Goal: Information Seeking & Learning: Learn about a topic

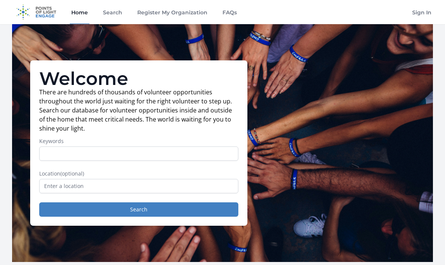
click at [55, 155] on input "Keywords" at bounding box center [138, 153] width 199 height 14
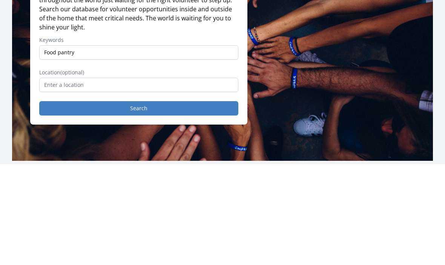
type input "Food pantry"
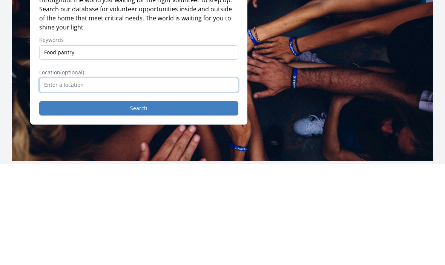
click at [55, 179] on input "text" at bounding box center [138, 186] width 199 height 14
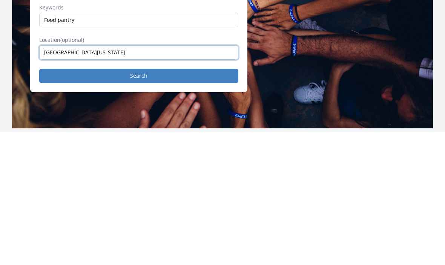
type input "[GEOGRAPHIC_DATA][US_STATE]"
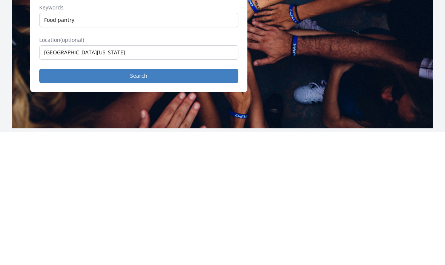
click at [142, 202] on button "Search" at bounding box center [138, 209] width 199 height 14
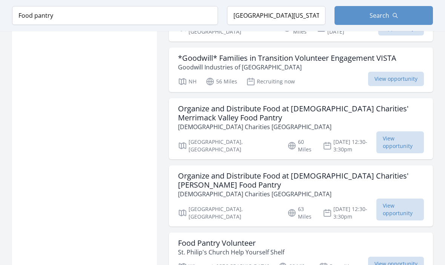
scroll to position [651, 0]
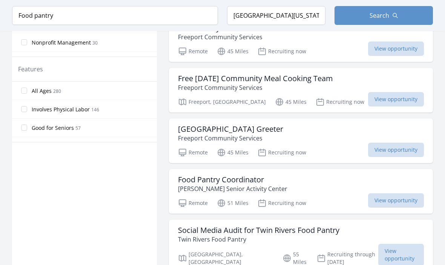
scroll to position [419, 0]
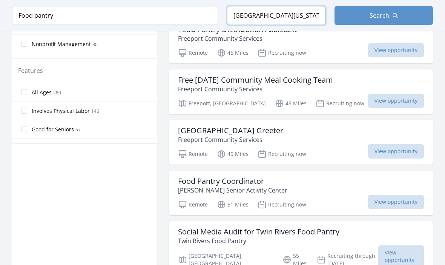
click at [282, 20] on input "[GEOGRAPHIC_DATA][US_STATE]" at bounding box center [276, 15] width 98 height 19
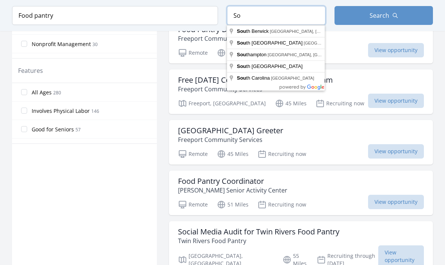
type input "S"
type input "A"
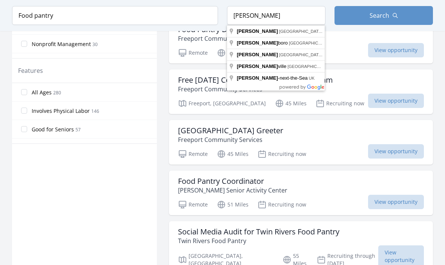
type input "Wells, ME, USA"
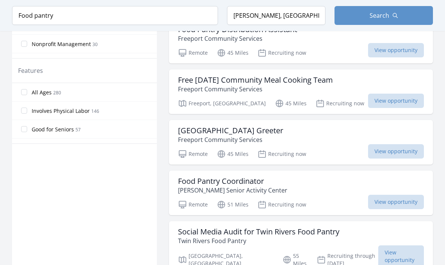
click at [360, 16] on button "Search" at bounding box center [384, 15] width 98 height 19
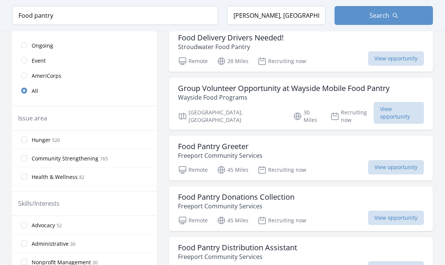
scroll to position [202, 0]
click at [348, 256] on div "Food Pantry Distribution Assistant Freeport Community Services Remote 45 Miles …" at bounding box center [301, 259] width 264 height 45
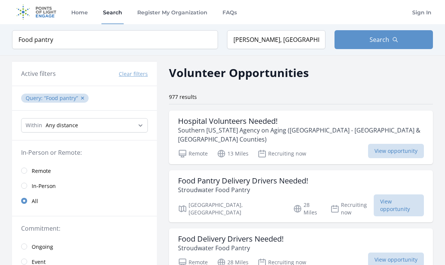
scroll to position [257, 0]
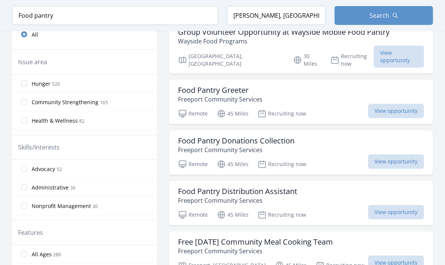
click at [23, 84] on input "Hunger 520" at bounding box center [24, 83] width 6 height 6
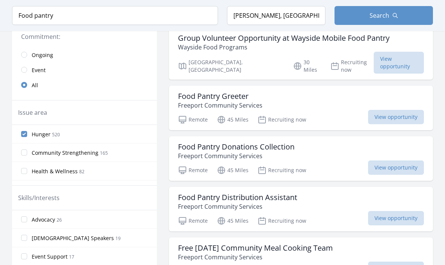
scroll to position [175, 0]
